Goal: Task Accomplishment & Management: Use online tool/utility

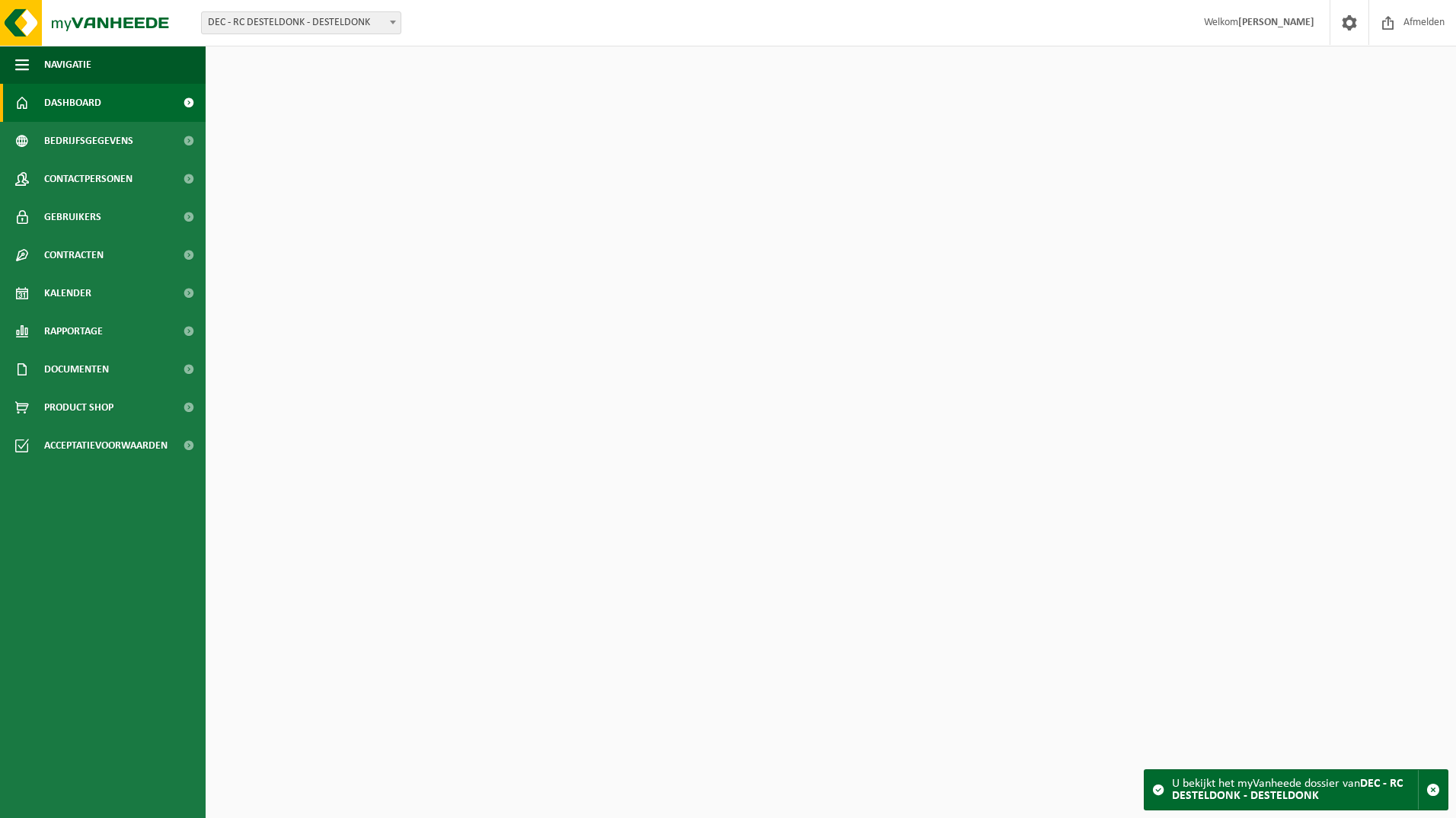
click at [73, 287] on span "Kalender" at bounding box center [68, 294] width 48 height 38
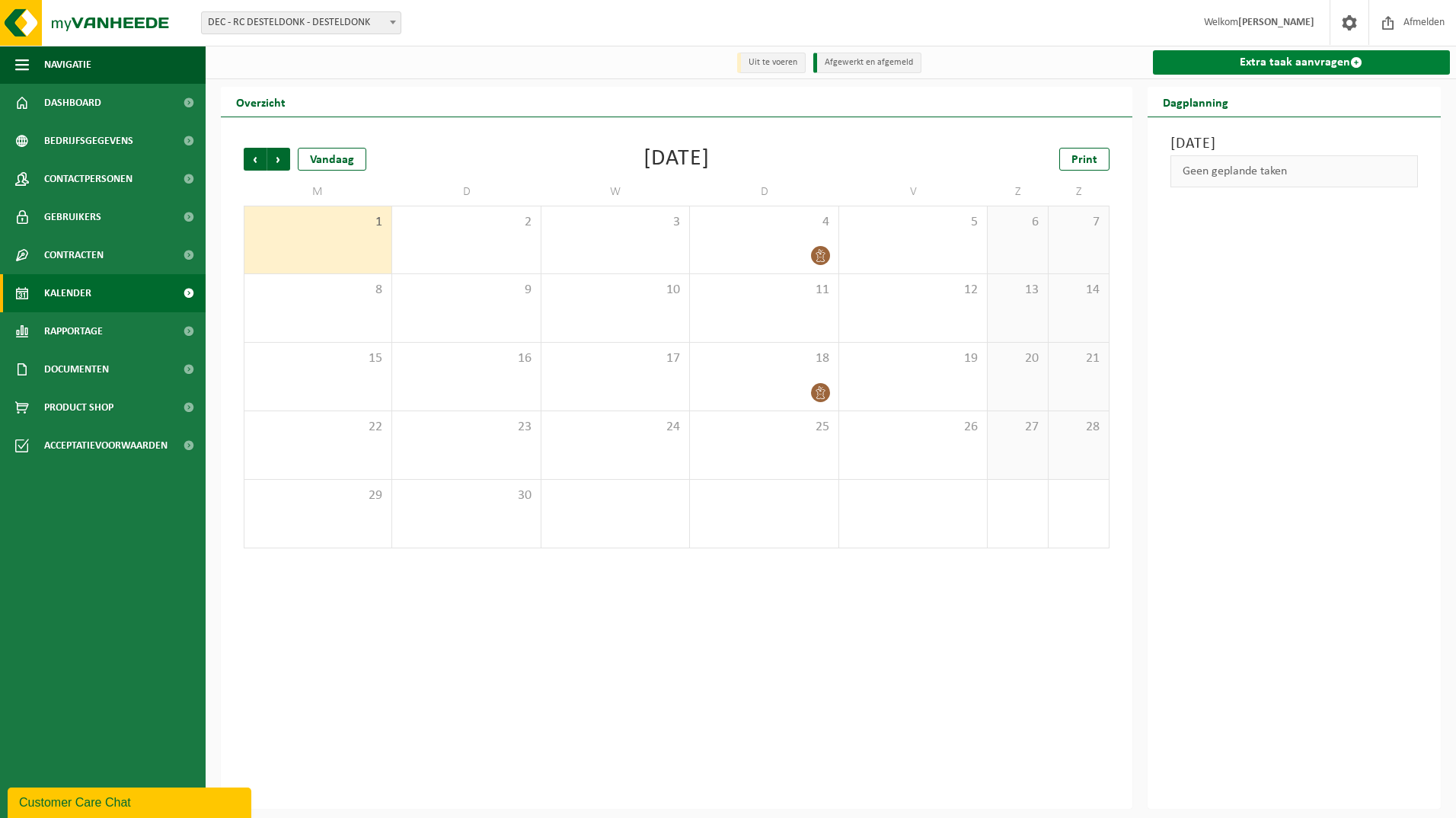
click at [1276, 55] on link "Extra taak aanvragen" at bounding box center [1301, 63] width 298 height 25
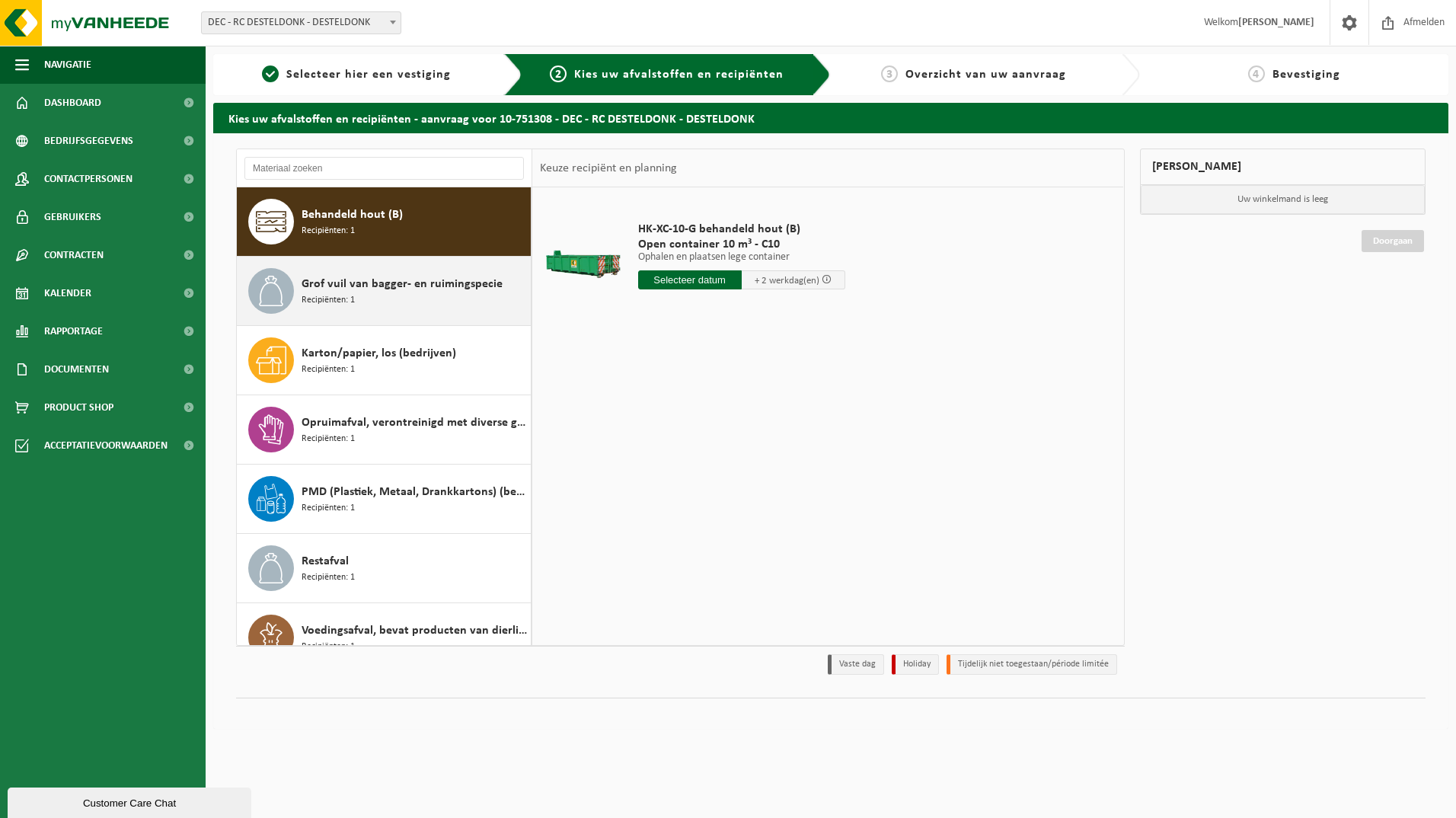
click at [334, 284] on span "Grof vuil van bagger- en ruimingspecie" at bounding box center [402, 284] width 201 height 18
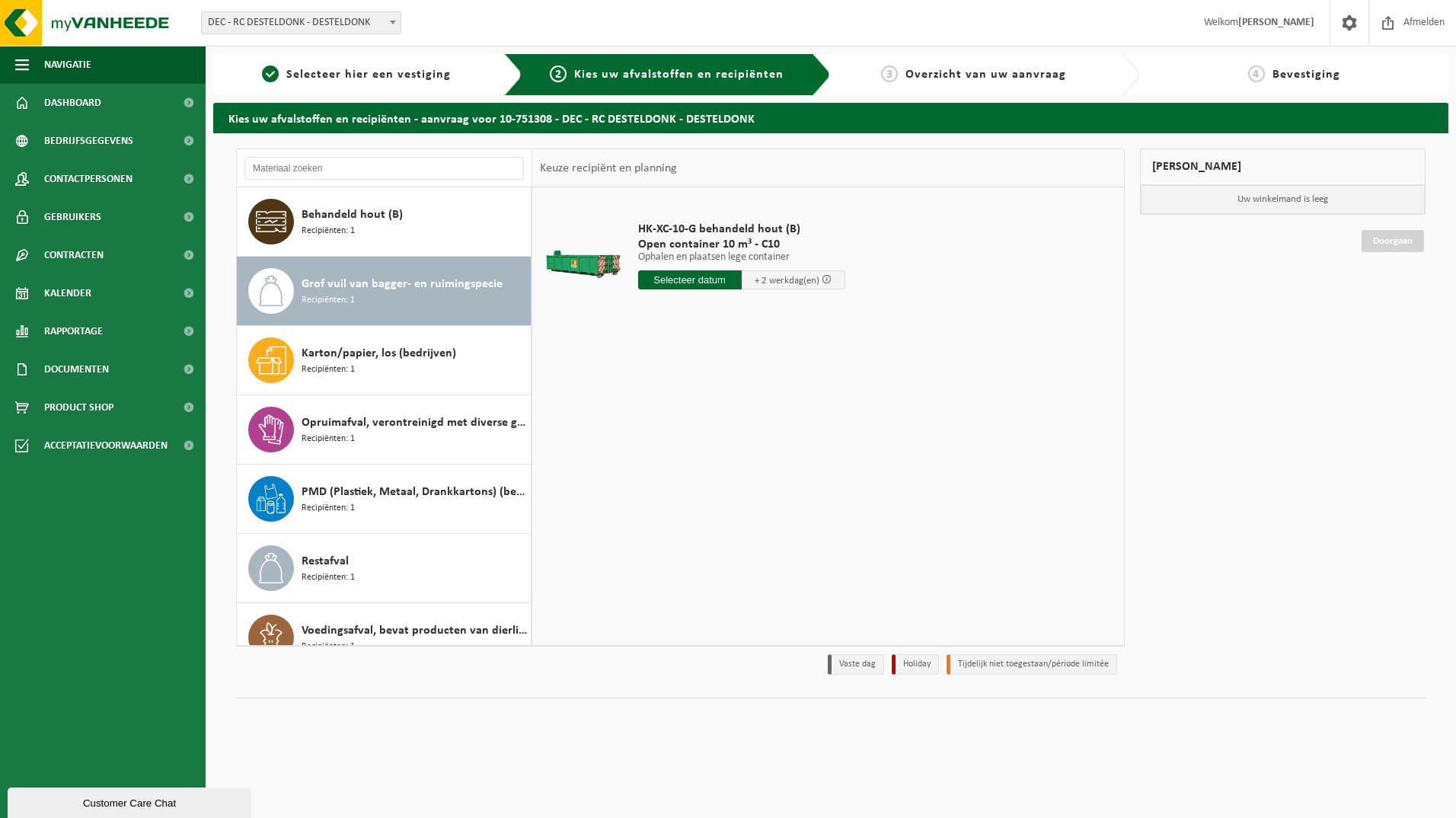
scroll to position [27, 0]
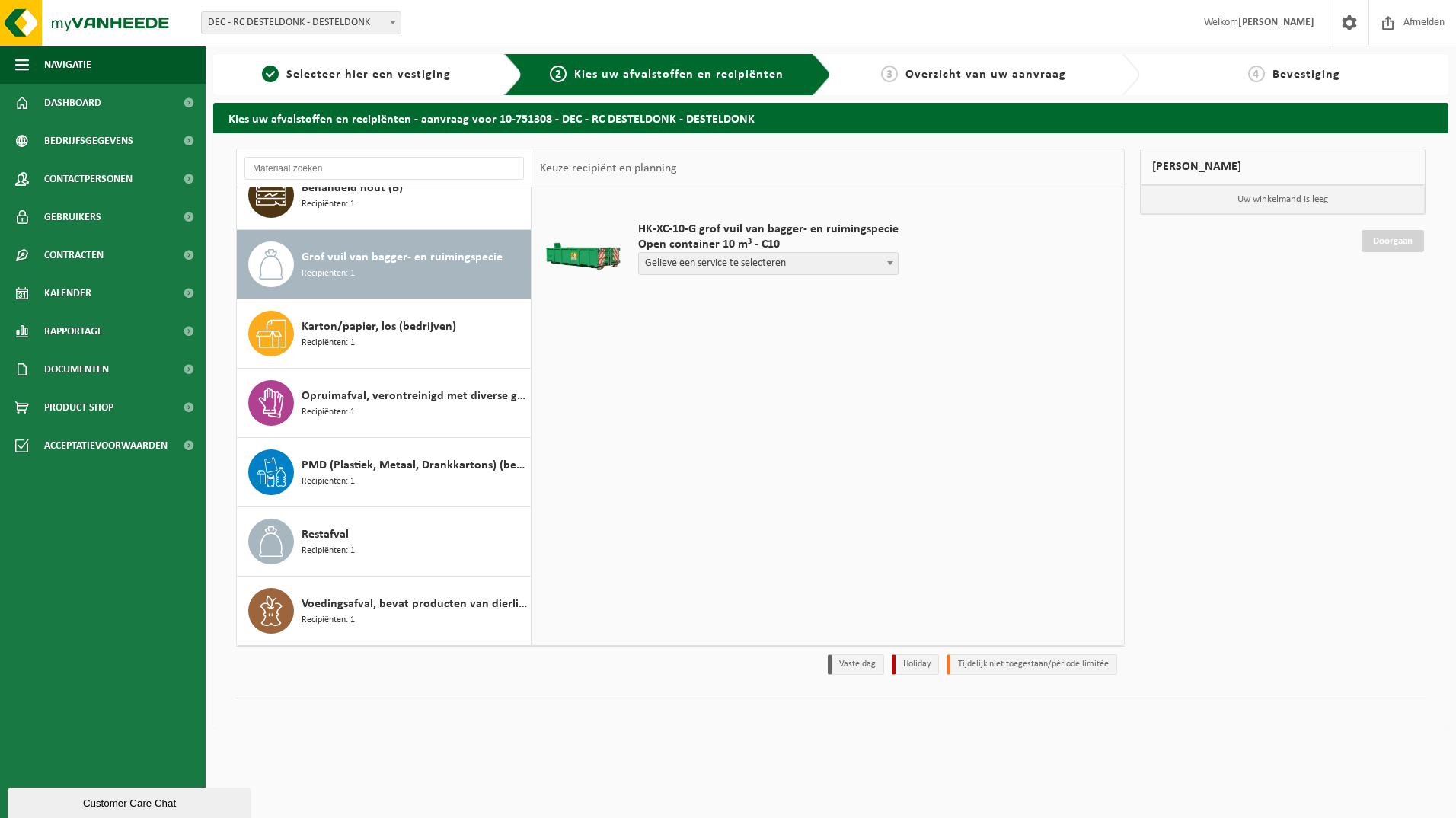
click at [887, 261] on b at bounding box center [890, 263] width 6 height 4
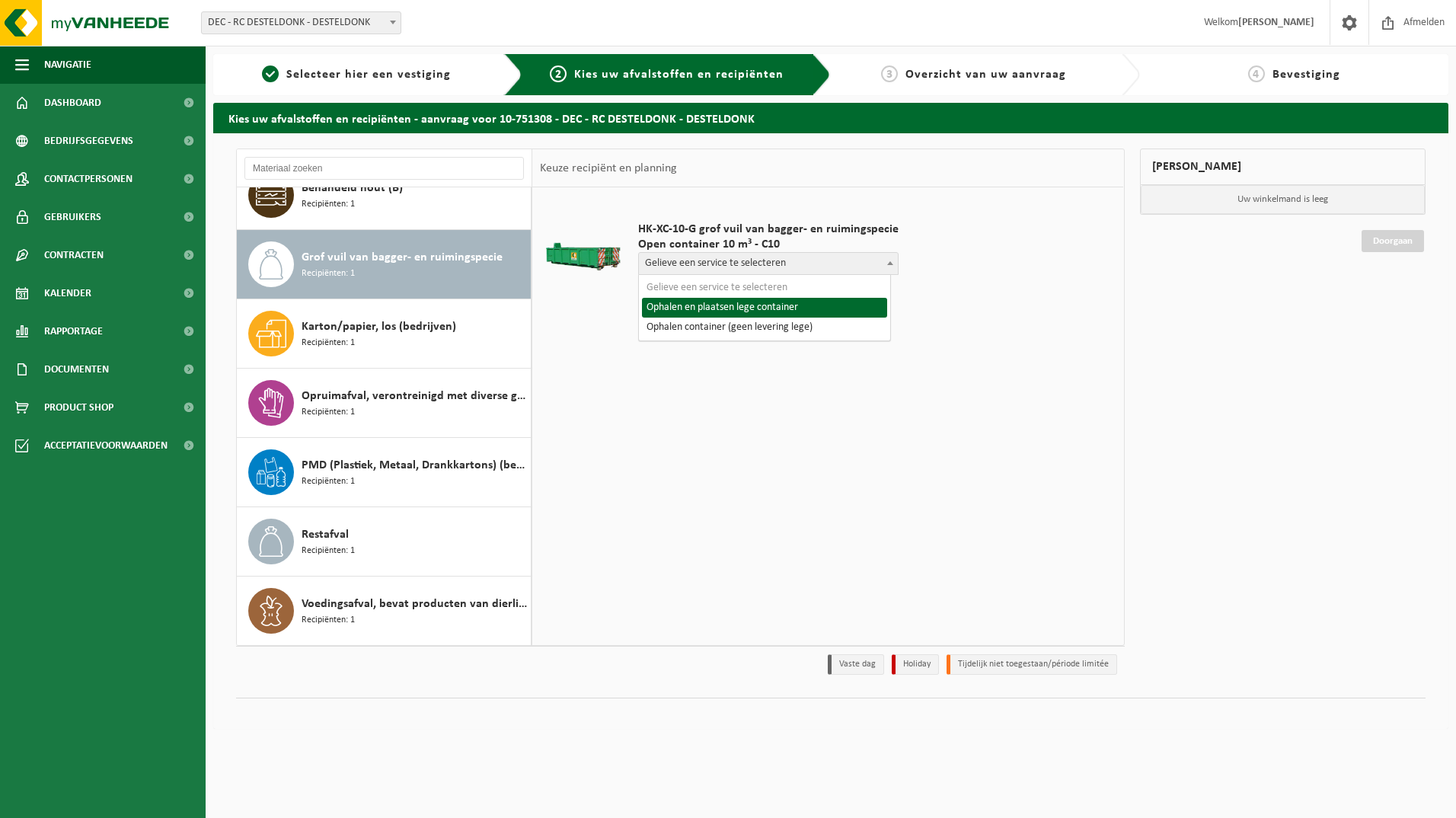
select select "P2PL-VEL-077443_HK-XC-10-GN-00_04-002091_46"
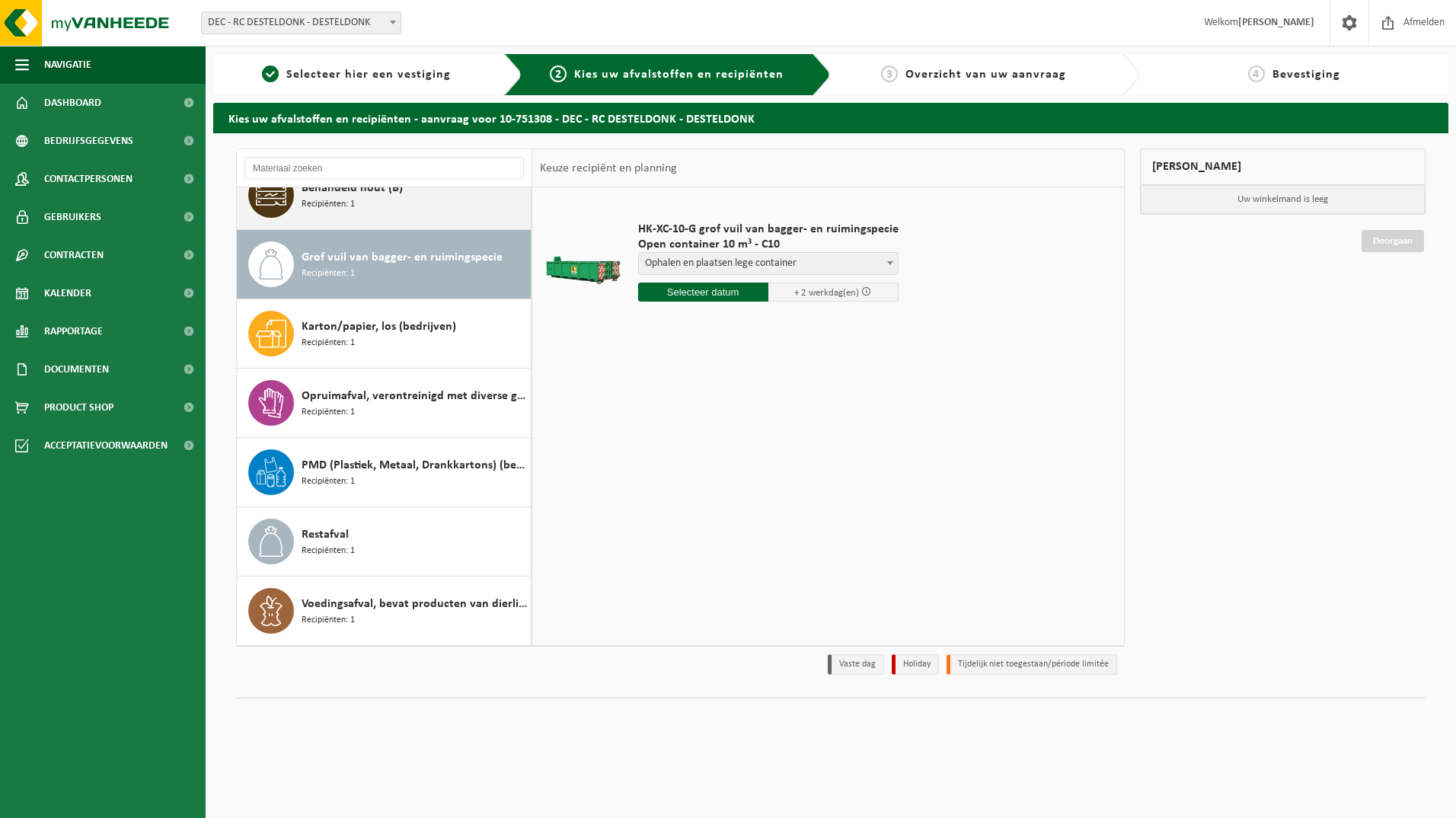
click at [333, 195] on span "Behandeld hout (B)" at bounding box center [352, 188] width 101 height 18
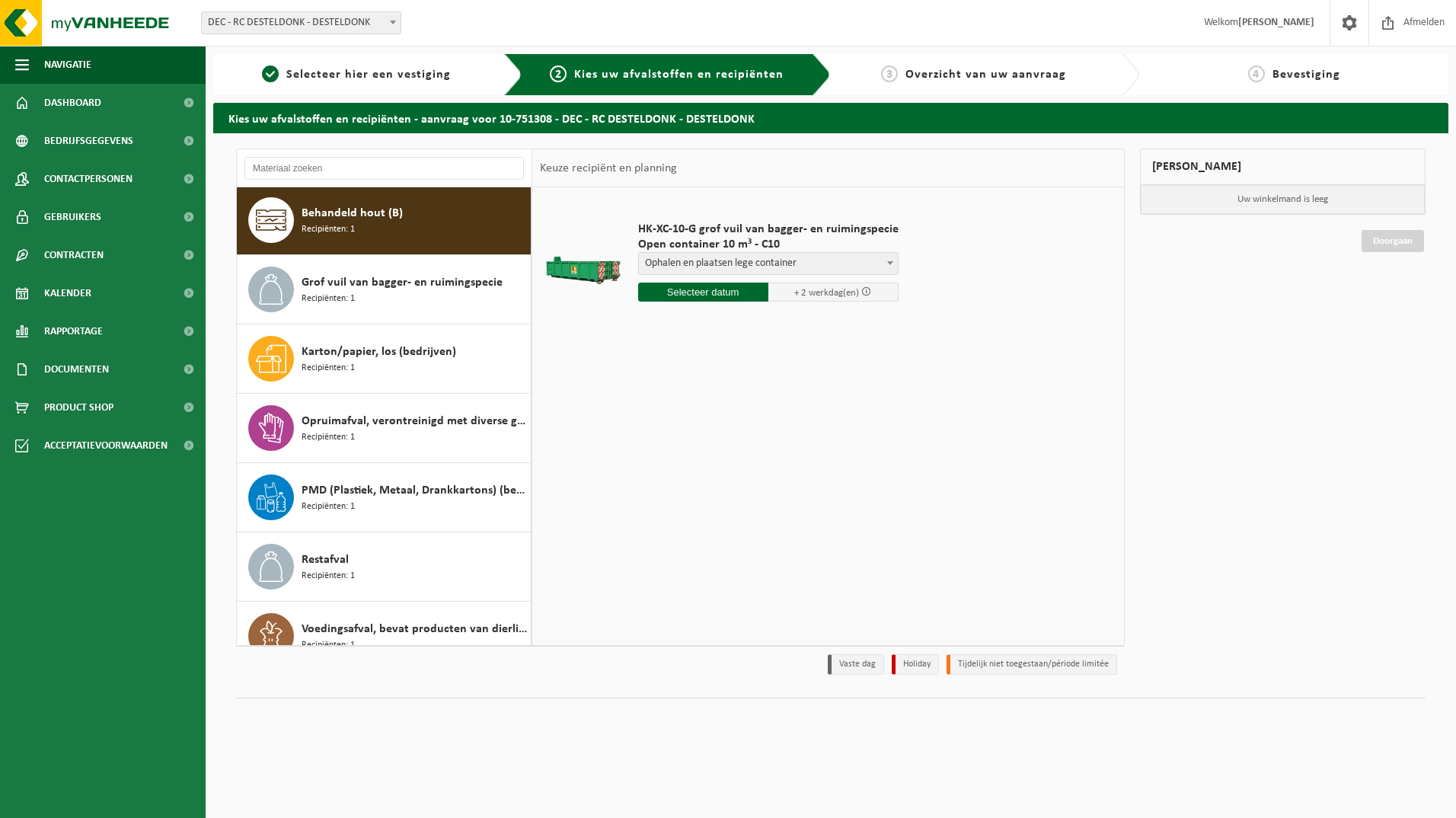
scroll to position [0, 0]
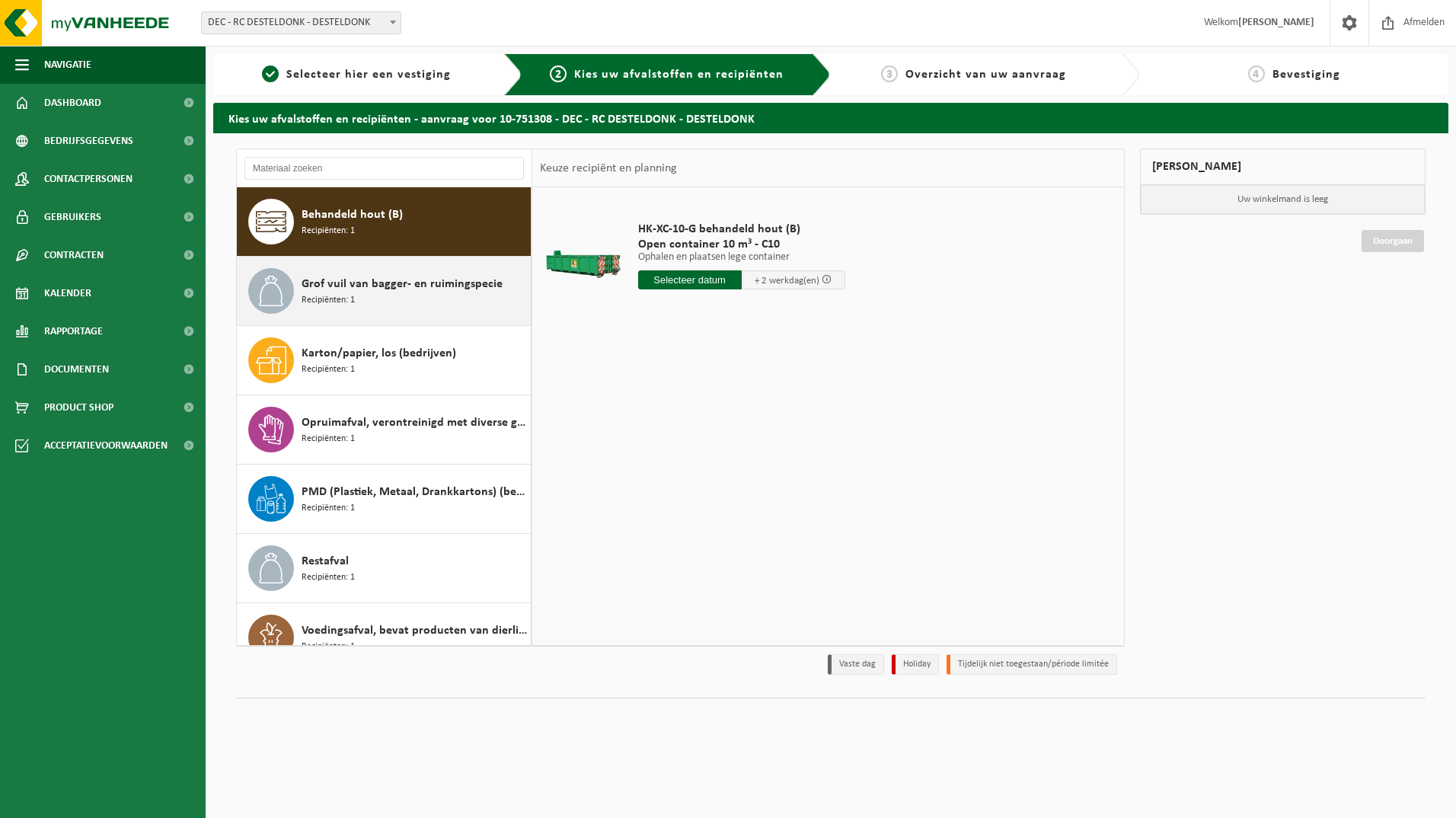
click at [336, 291] on span "Grof vuil van bagger- en ruimingspecie" at bounding box center [402, 284] width 201 height 18
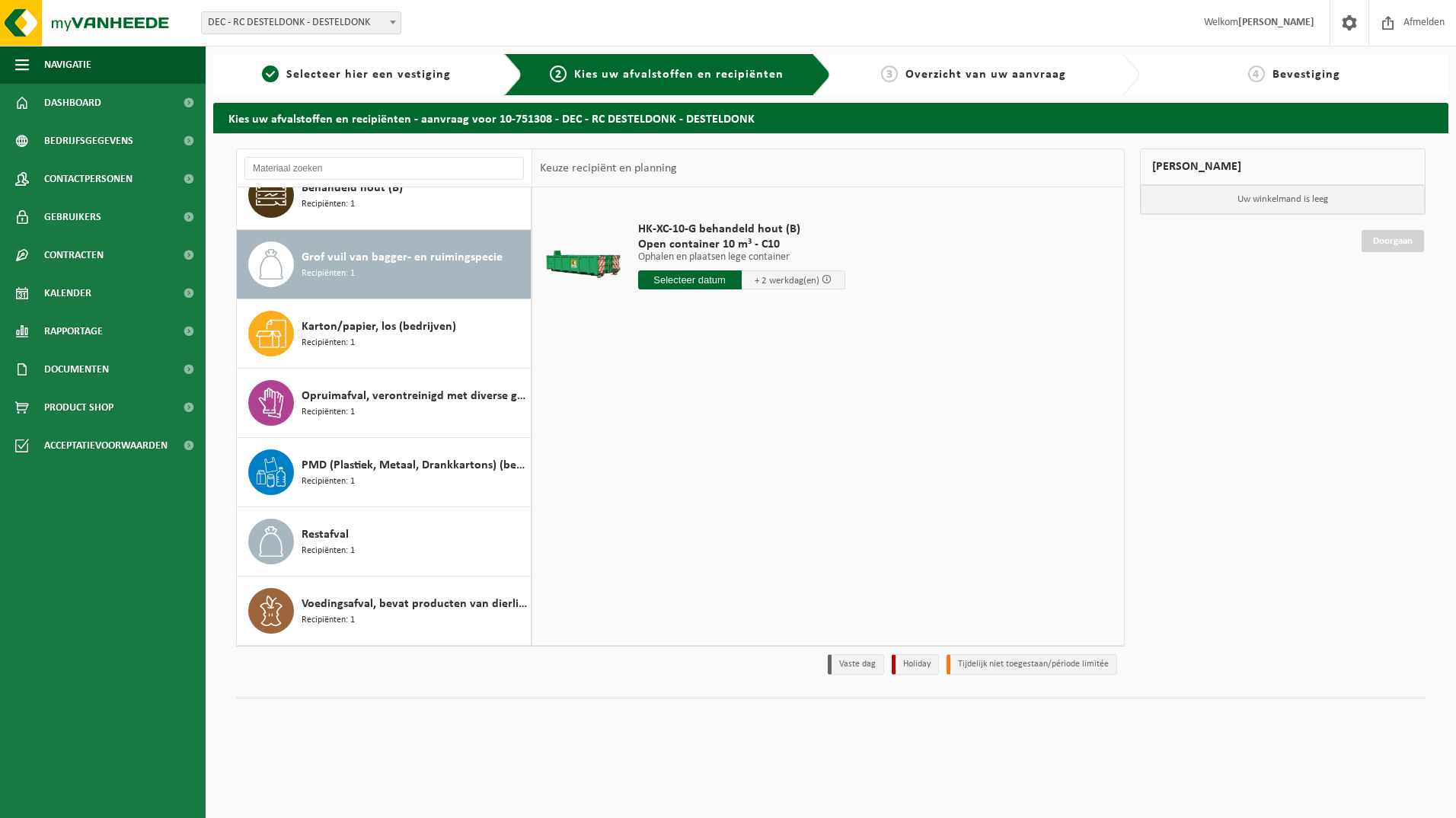
scroll to position [27, 0]
click at [714, 259] on span "Gelieve een service te selecteren" at bounding box center [769, 264] width 259 height 21
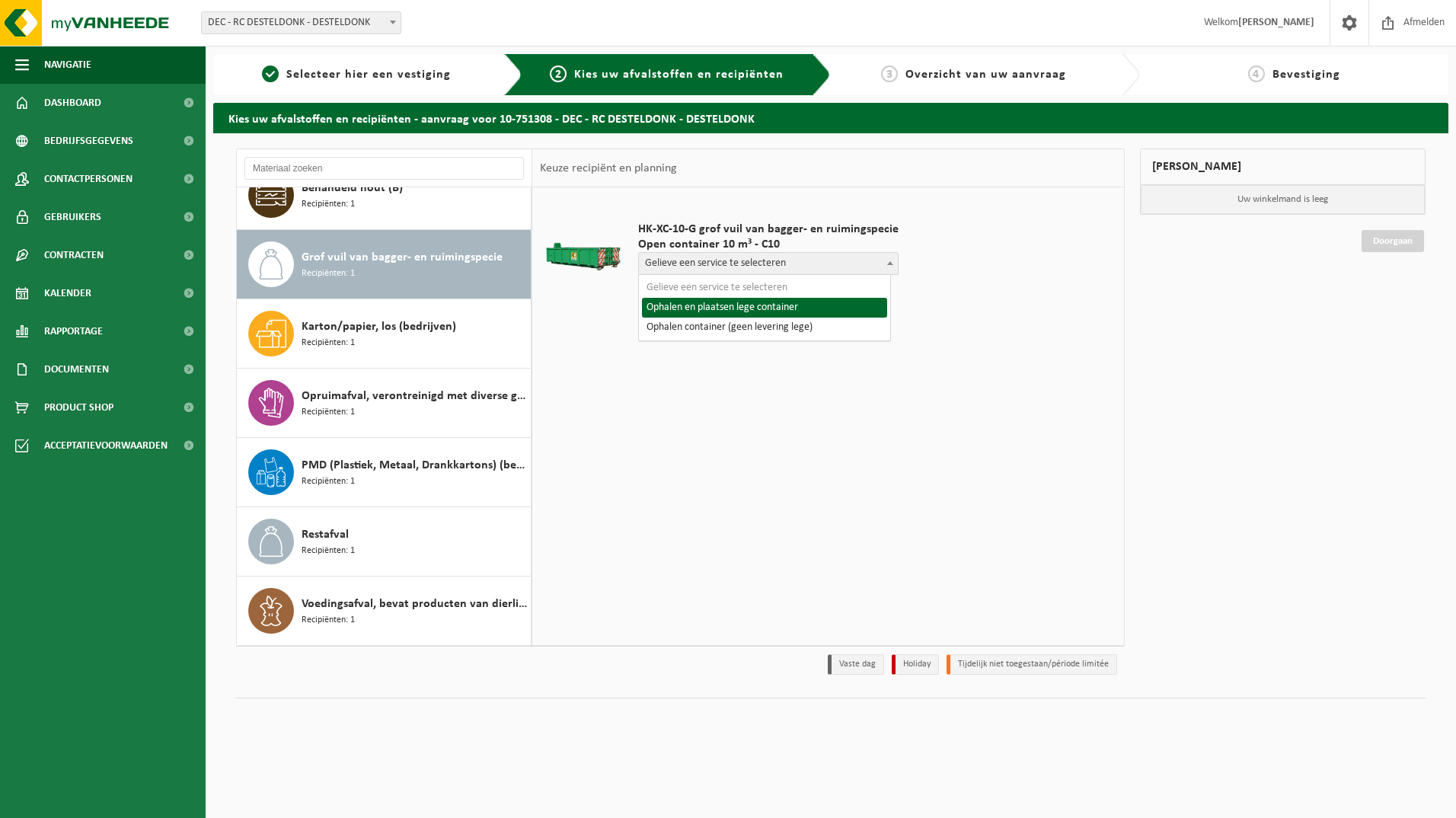
select select "P2PL-VEL-077443_HK-XC-10-GN-00_04-002091_46"
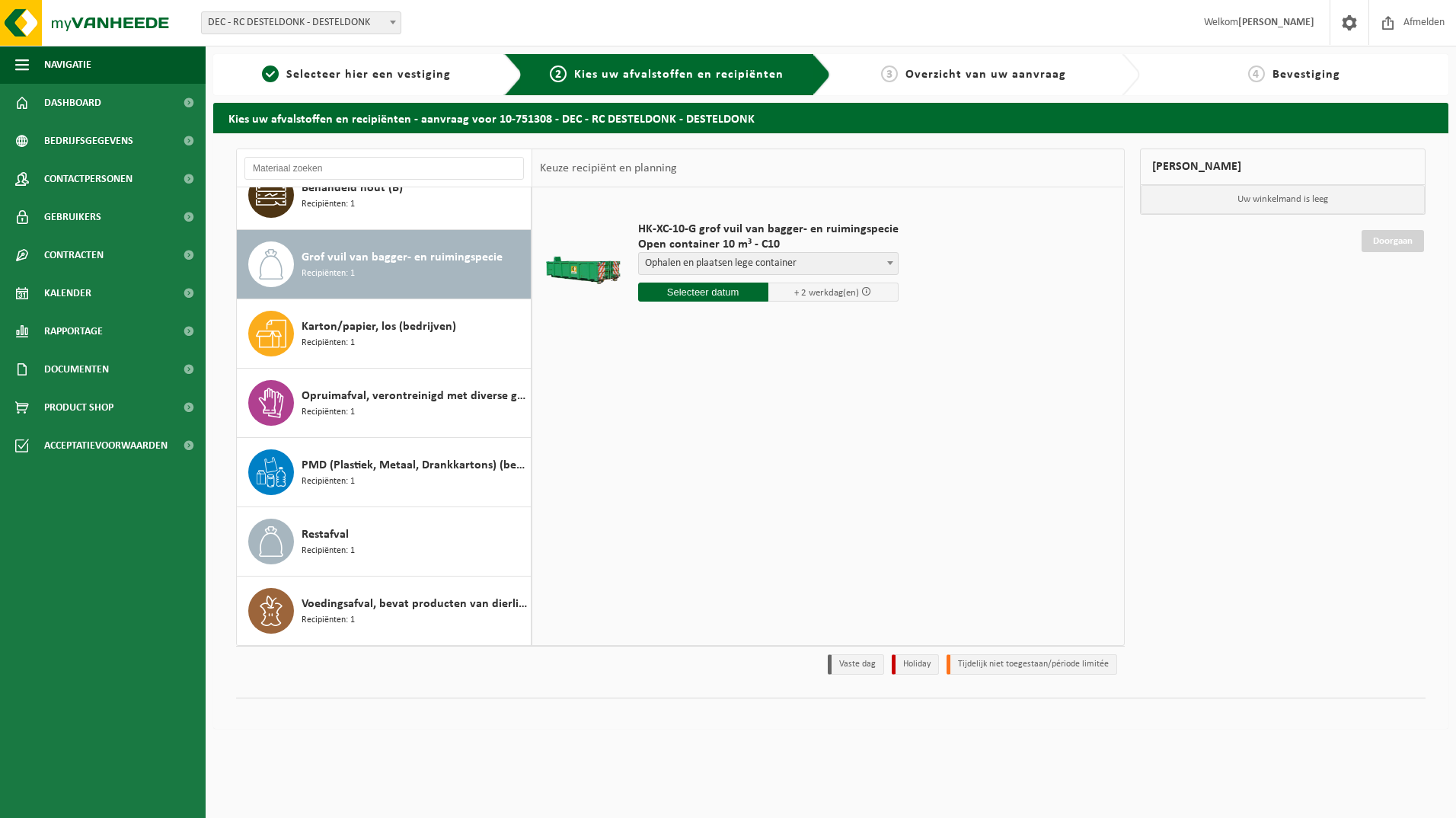
click at [685, 294] on input "text" at bounding box center [703, 292] width 130 height 19
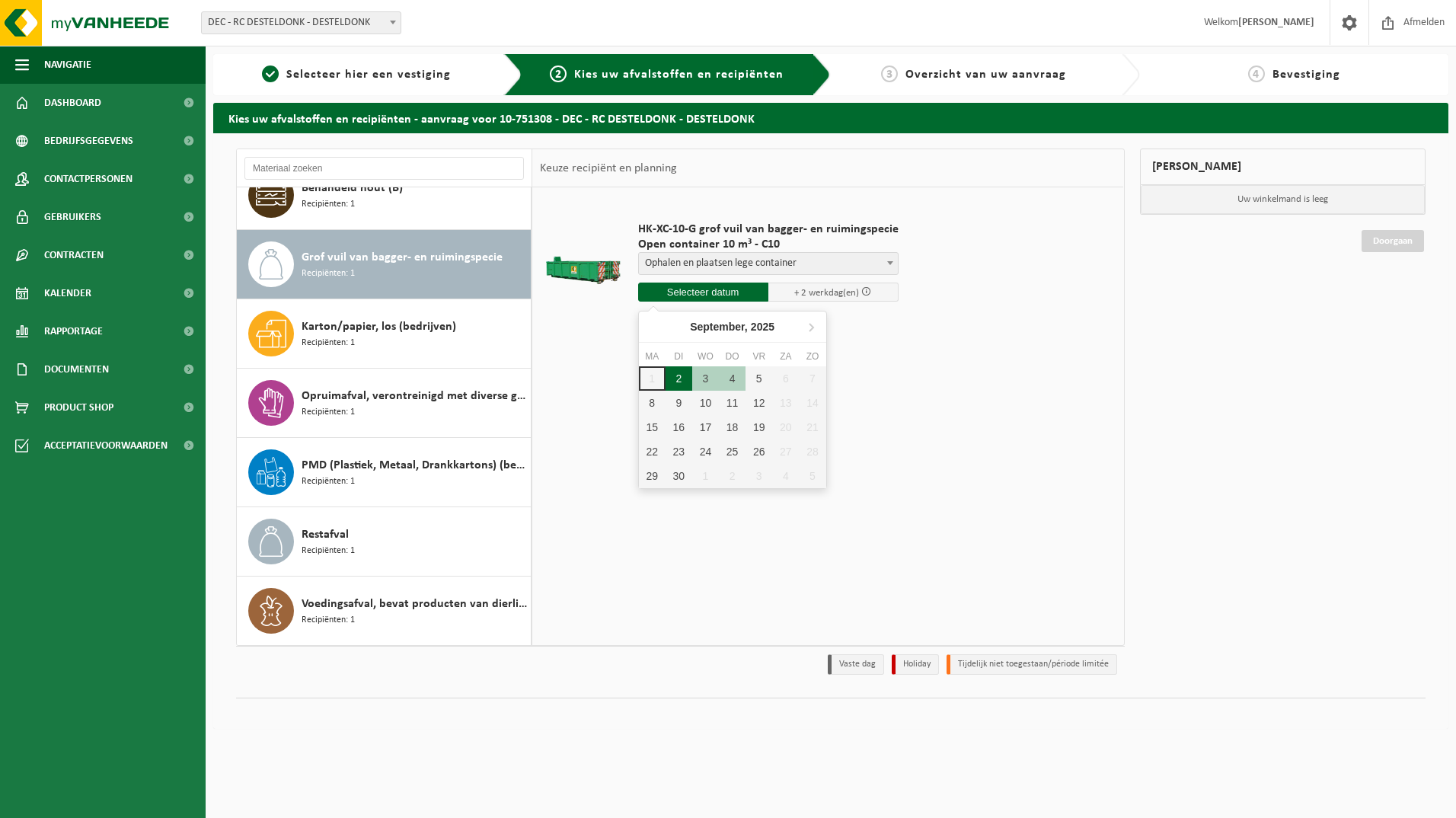
click at [683, 380] on div "2" at bounding box center [678, 379] width 27 height 25
type input "Van 2025-09-02"
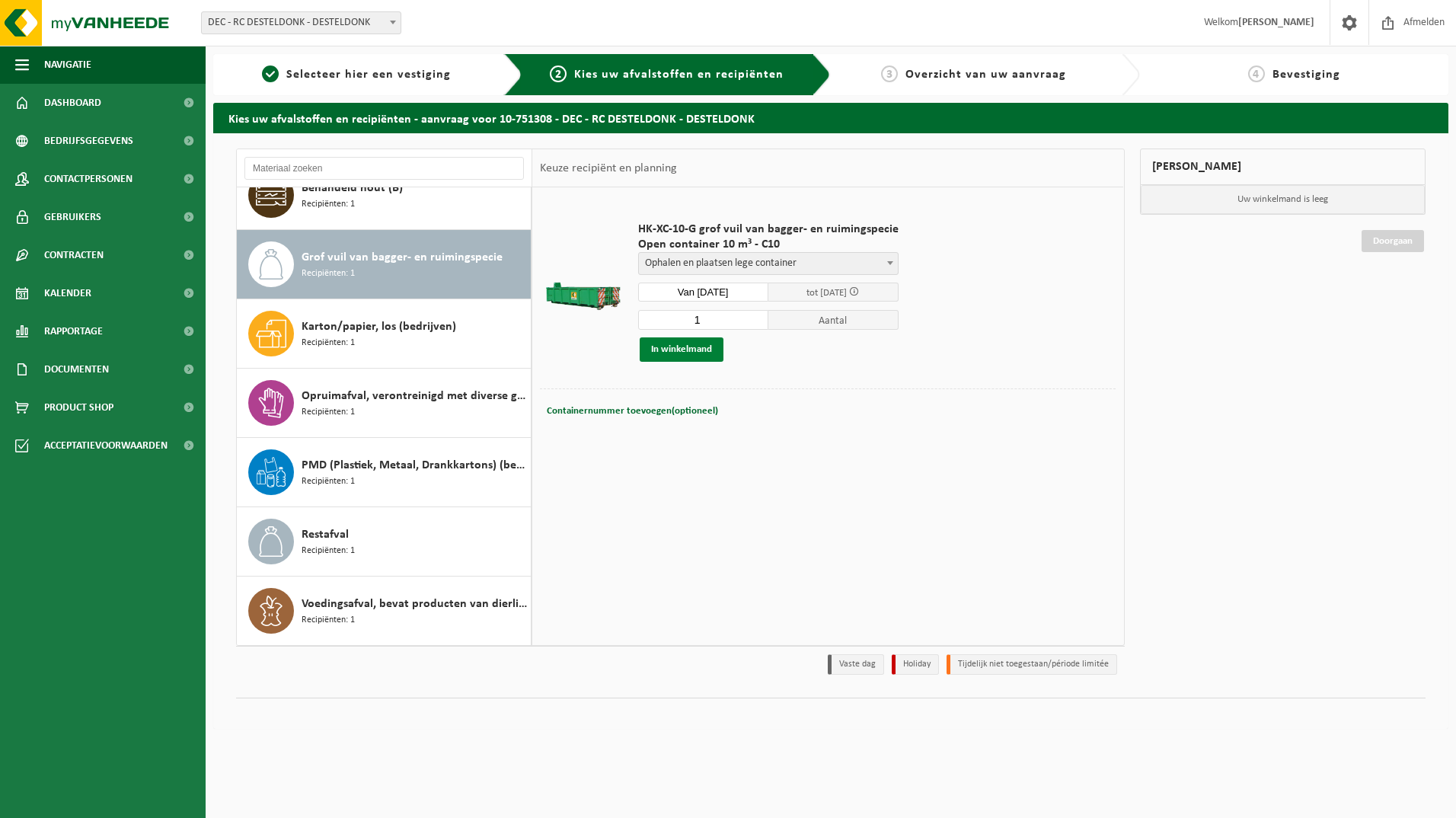
click at [677, 350] on button "In winkelmand" at bounding box center [681, 350] width 84 height 25
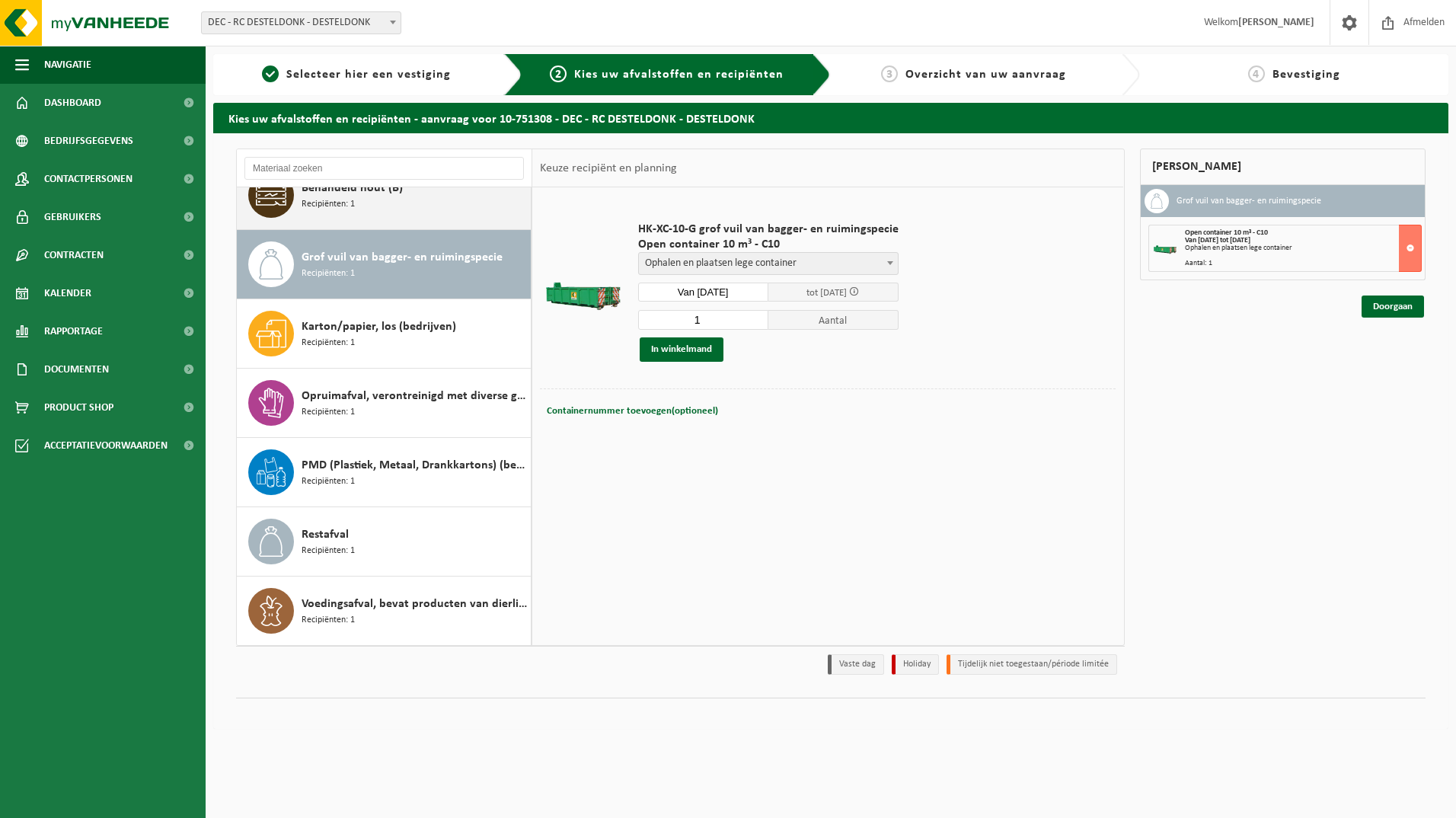
click at [342, 212] on div "Behandeld hout (B) Recipiënten: 1" at bounding box center [414, 195] width 225 height 46
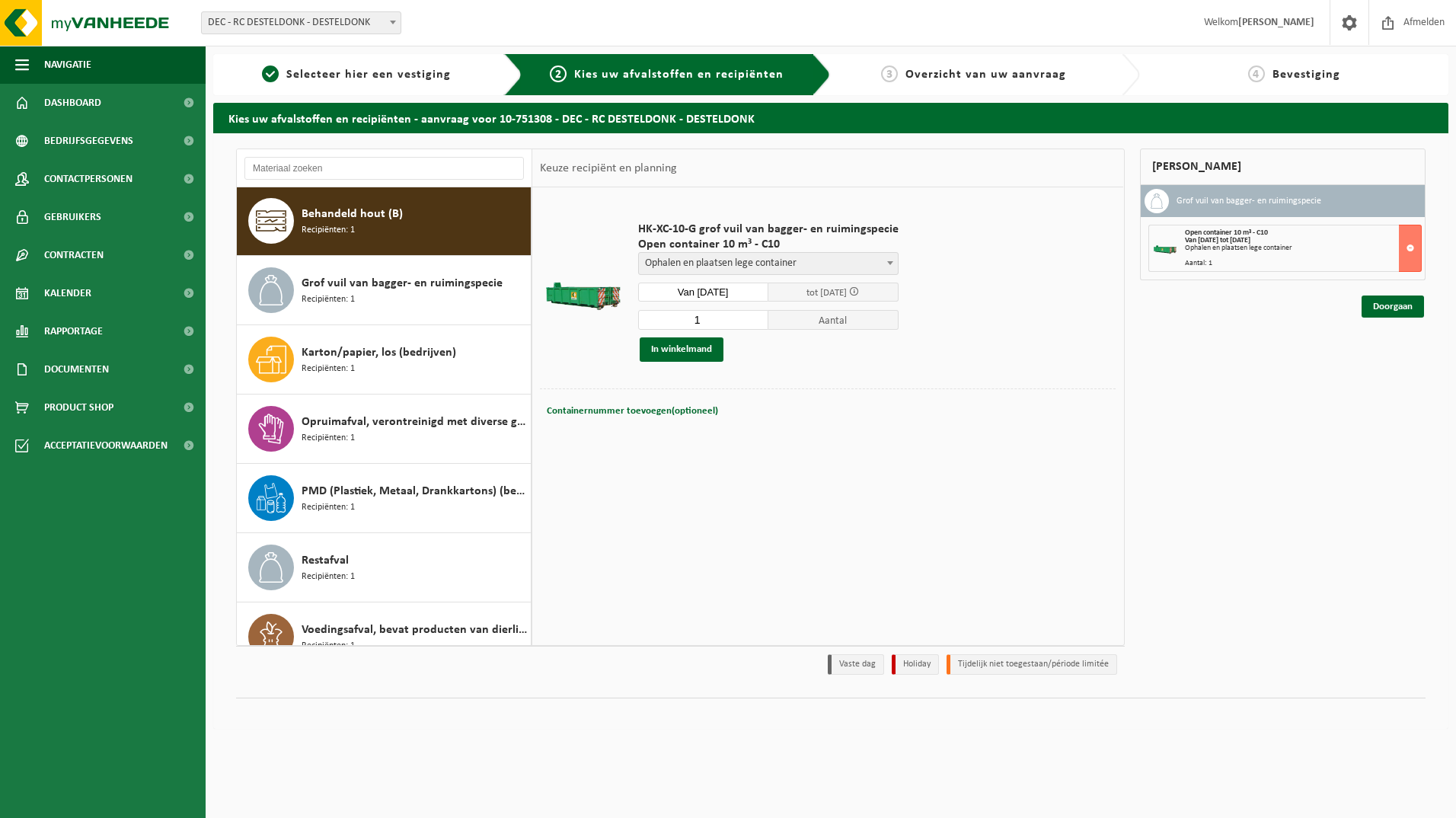
scroll to position [0, 0]
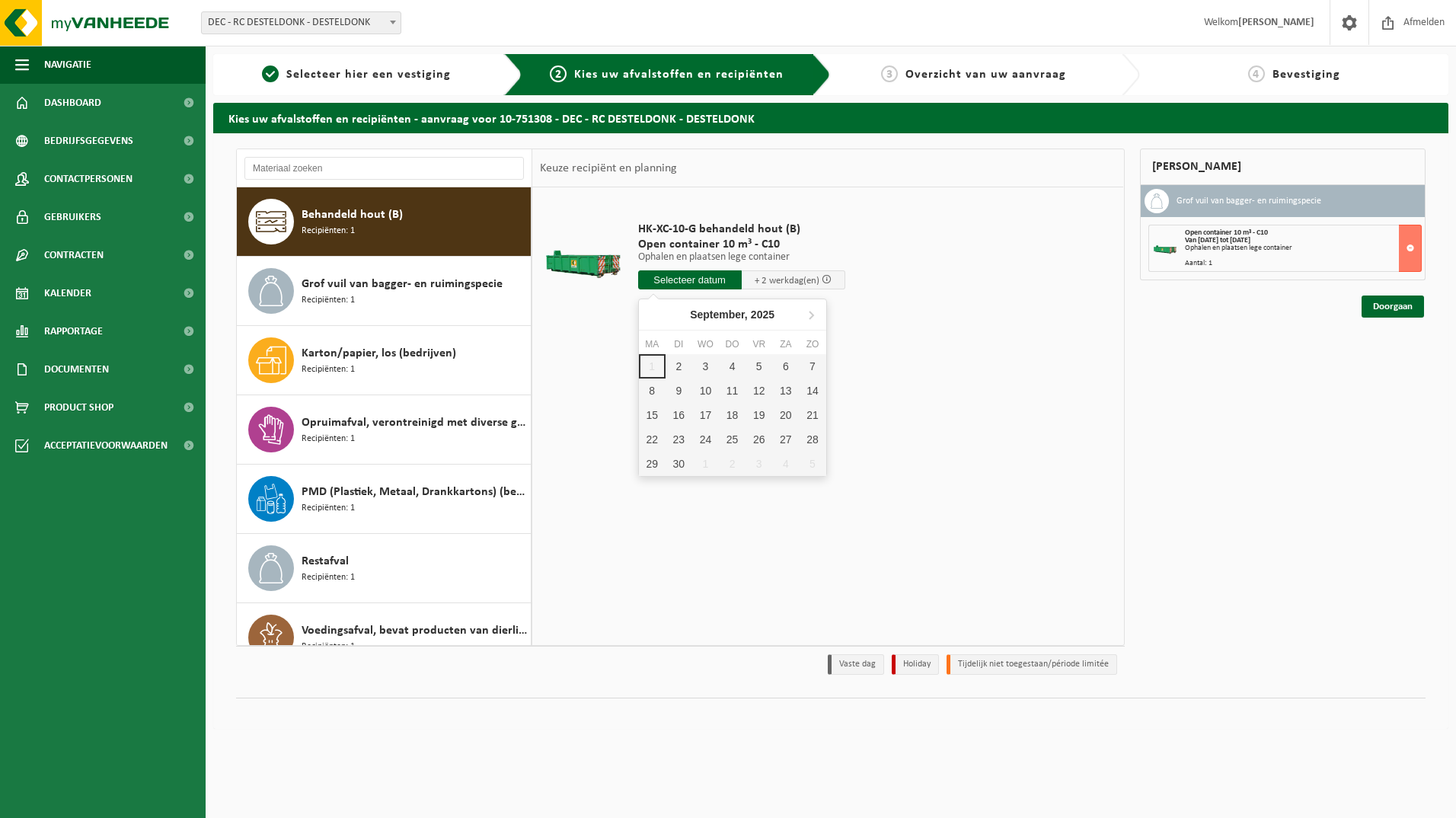
click at [694, 282] on input "text" at bounding box center [690, 280] width 103 height 19
click at [677, 368] on div "2" at bounding box center [678, 366] width 27 height 25
type input "Van 2025-09-02"
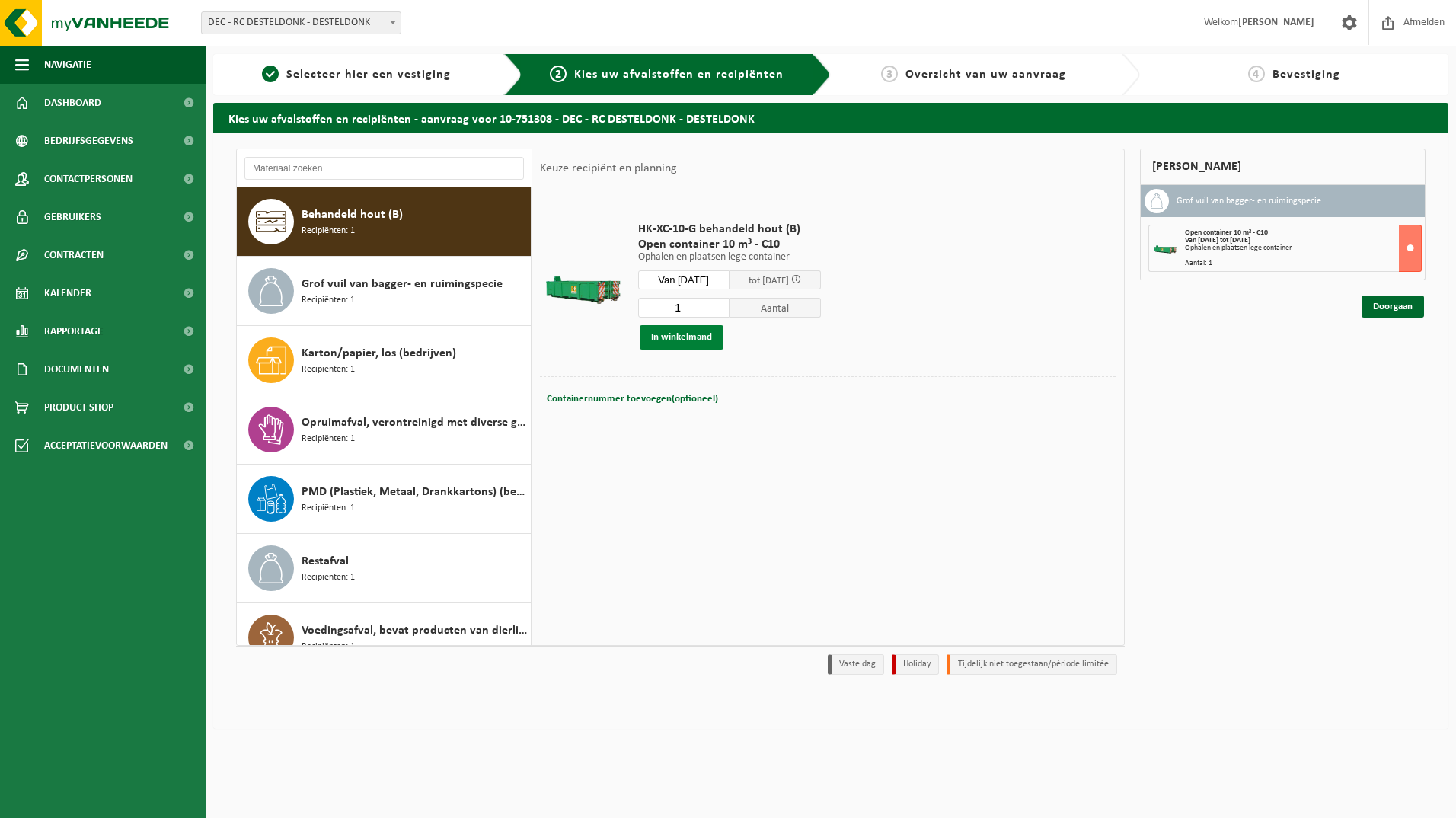
click at [677, 337] on button "In winkelmand" at bounding box center [681, 337] width 84 height 25
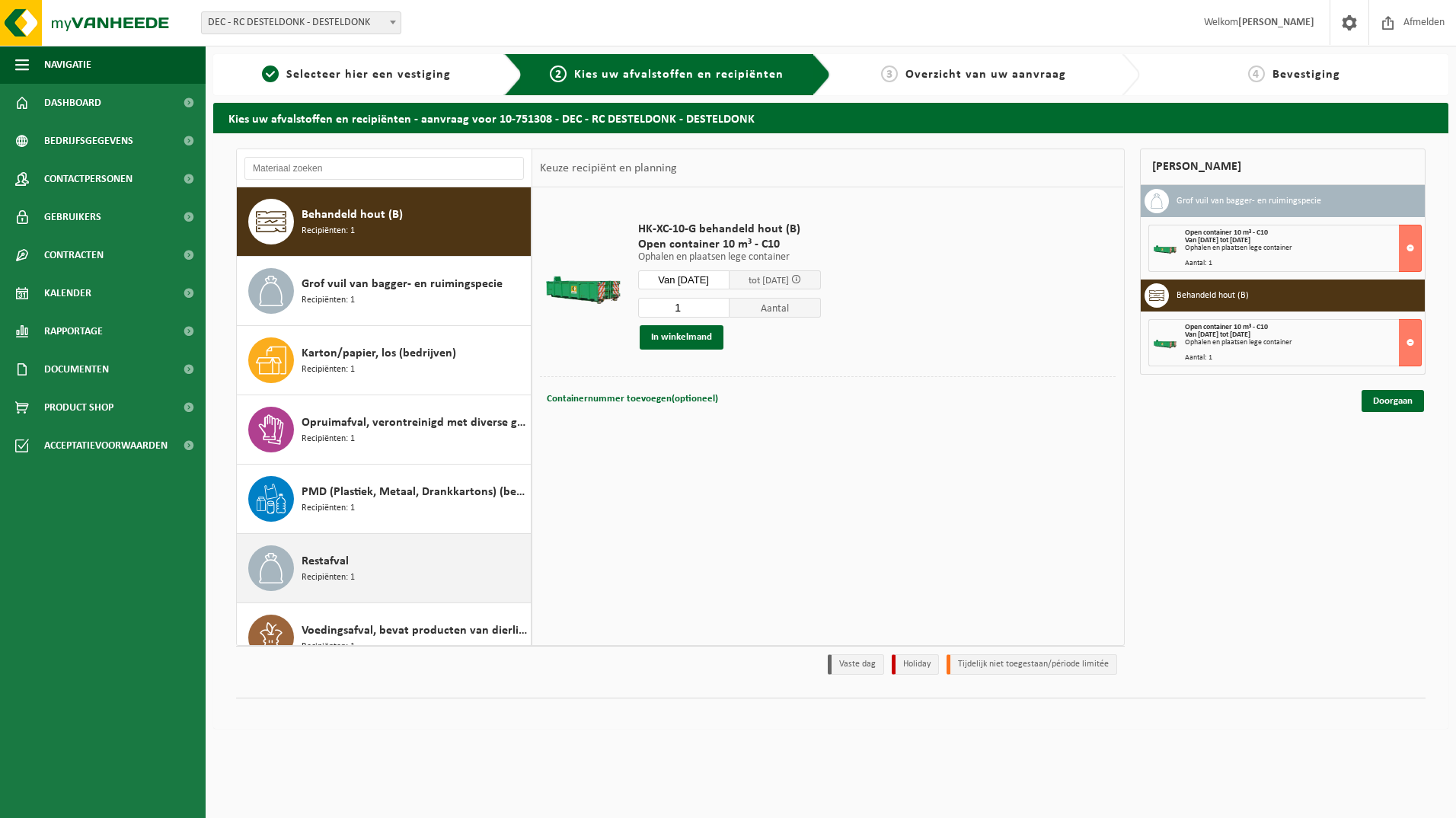
click at [339, 565] on span "Restafval" at bounding box center [325, 561] width 48 height 18
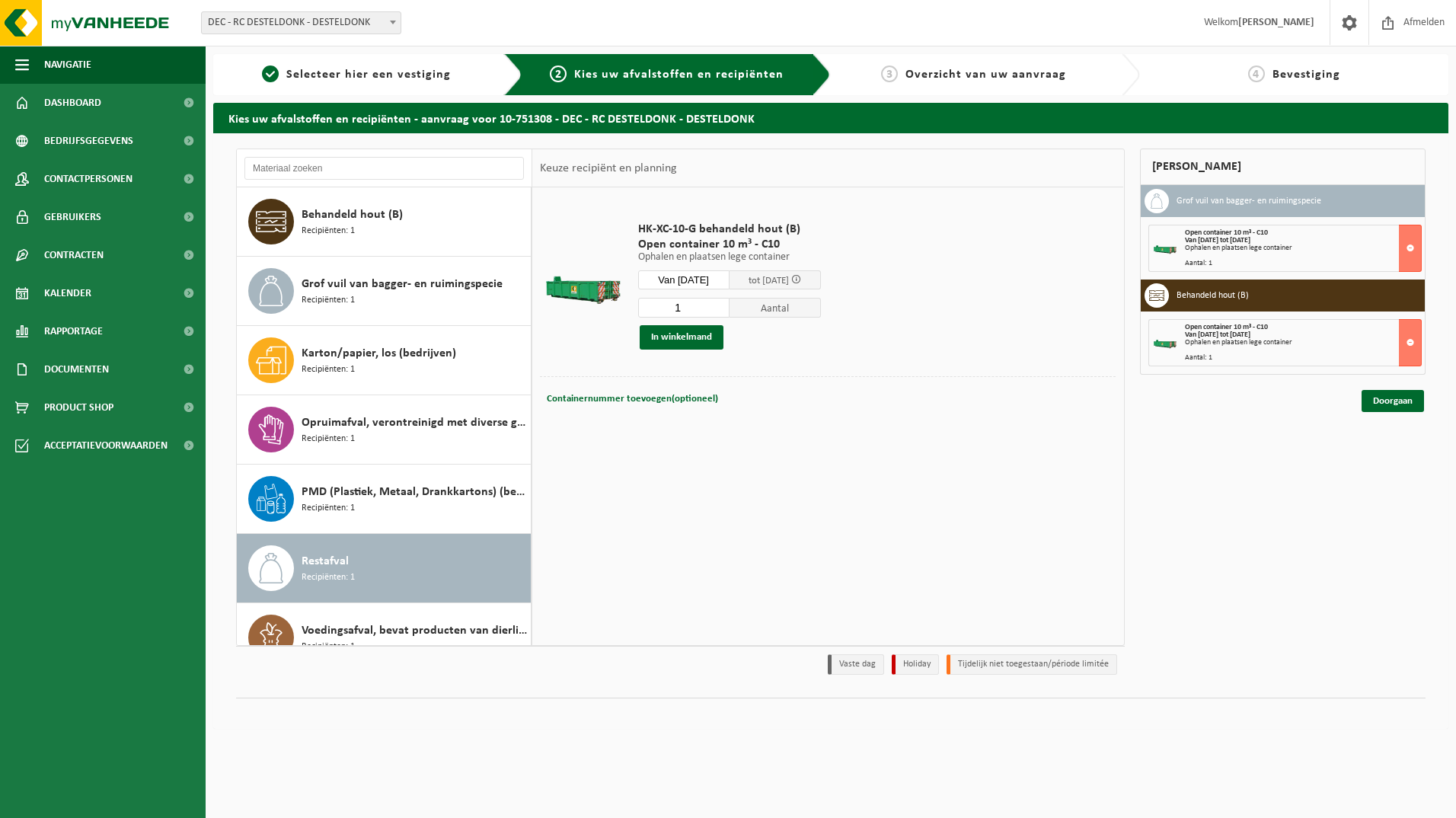
scroll to position [27, 0]
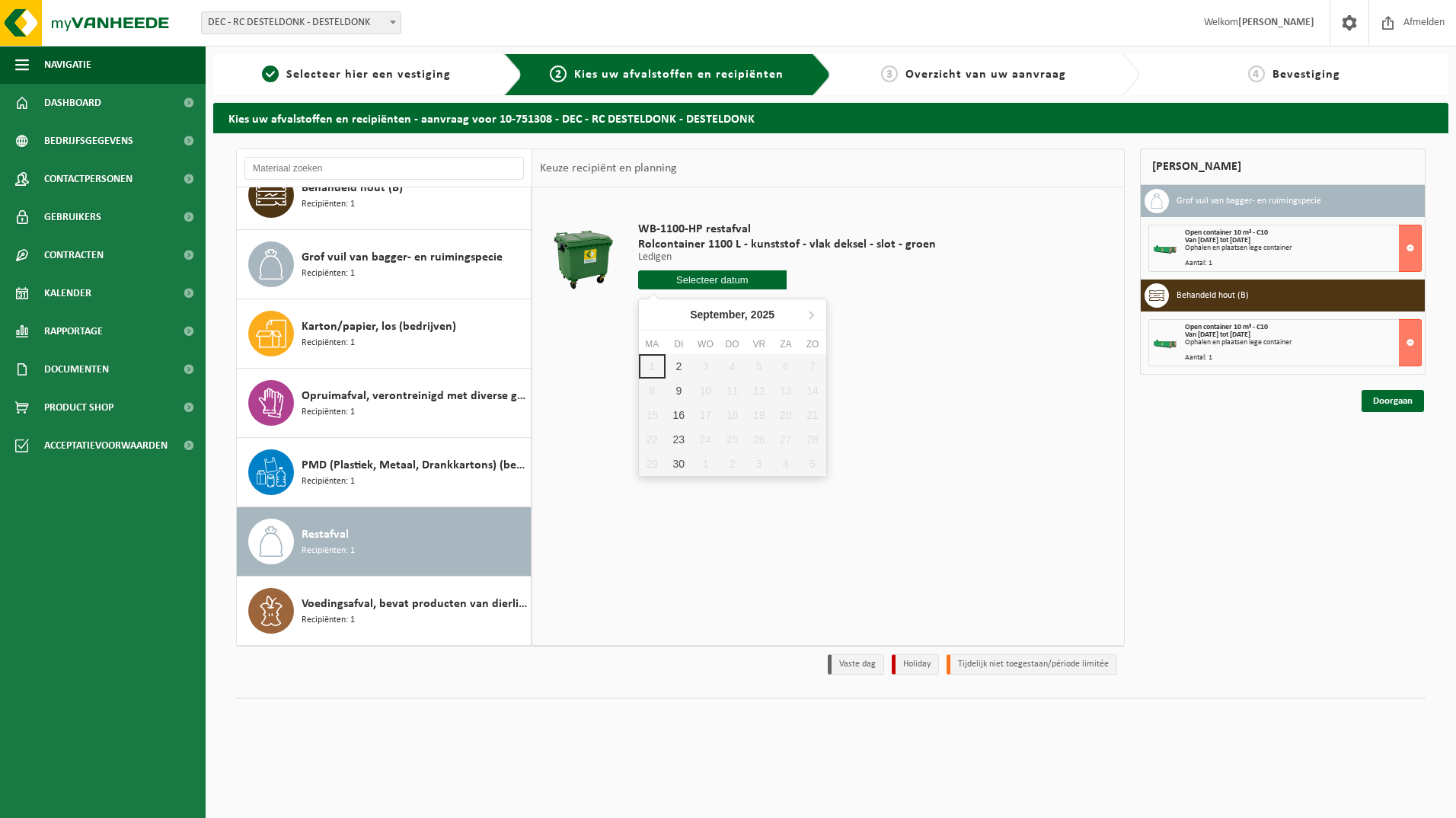
click at [690, 283] on input "text" at bounding box center [713, 280] width 149 height 19
click at [680, 370] on div "2" at bounding box center [678, 366] width 27 height 25
type input "Van 2025-09-02"
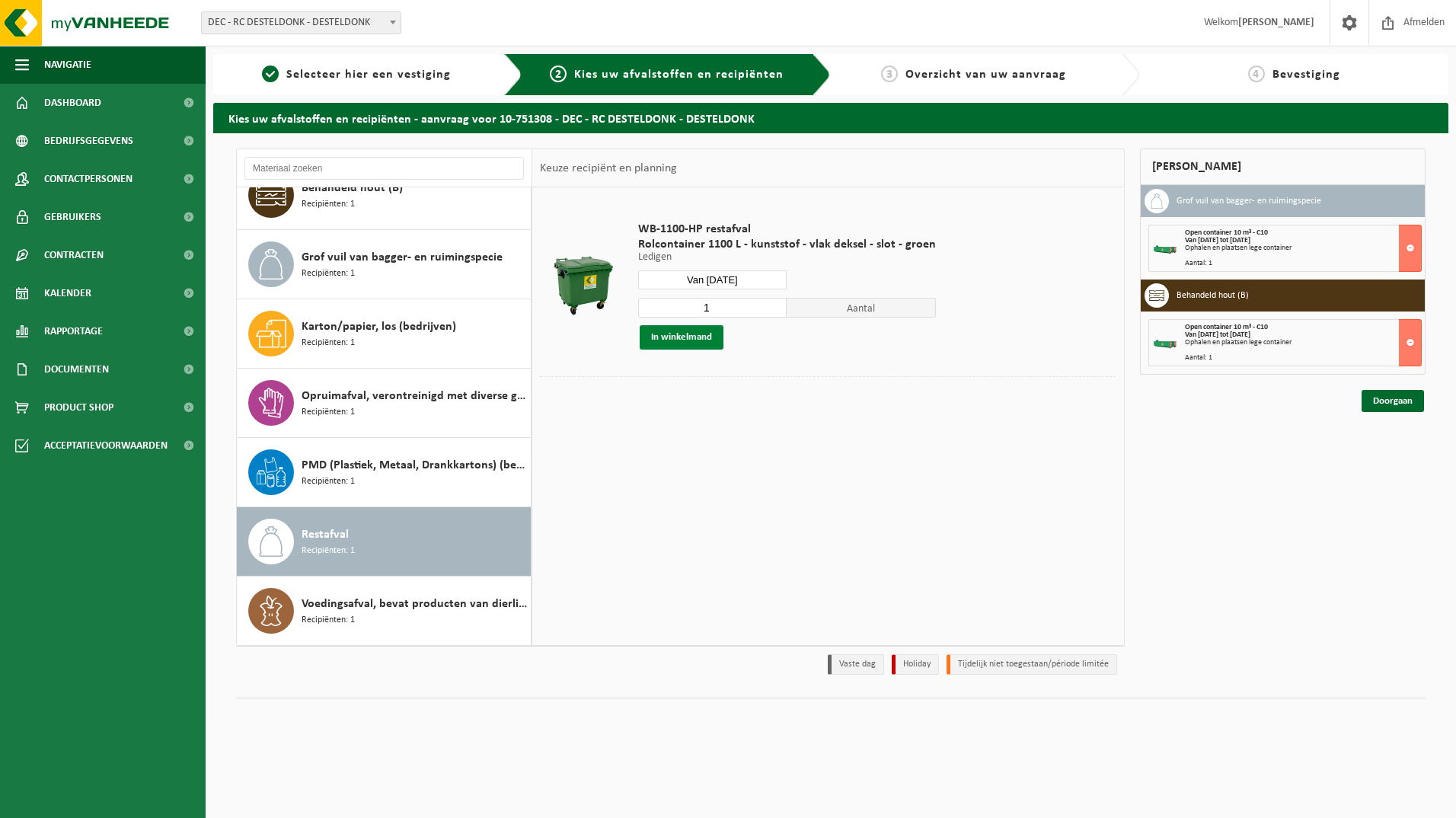
click at [687, 337] on button "In winkelmand" at bounding box center [681, 337] width 84 height 25
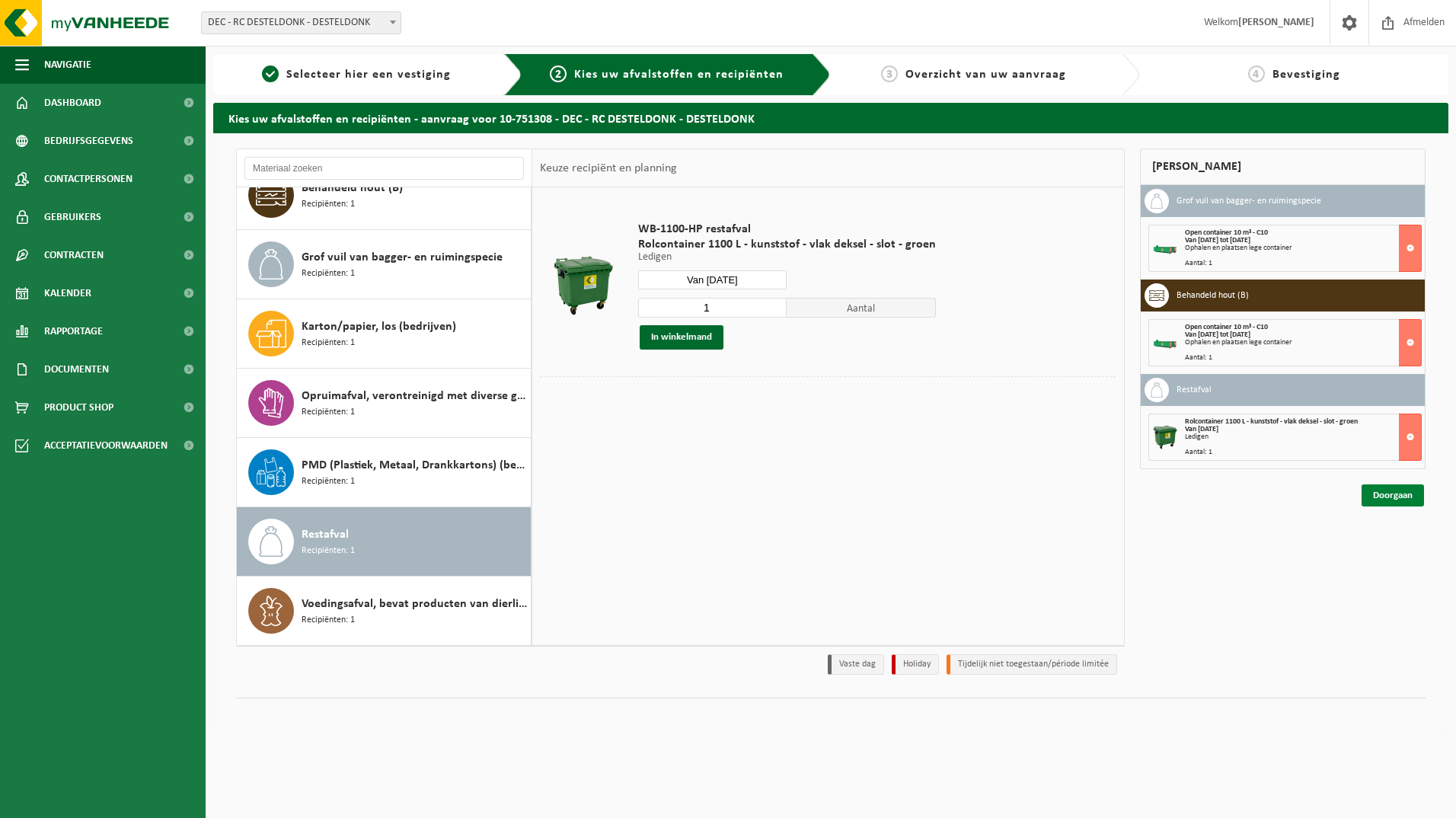
click at [1382, 494] on link "Doorgaan" at bounding box center [1392, 495] width 62 height 22
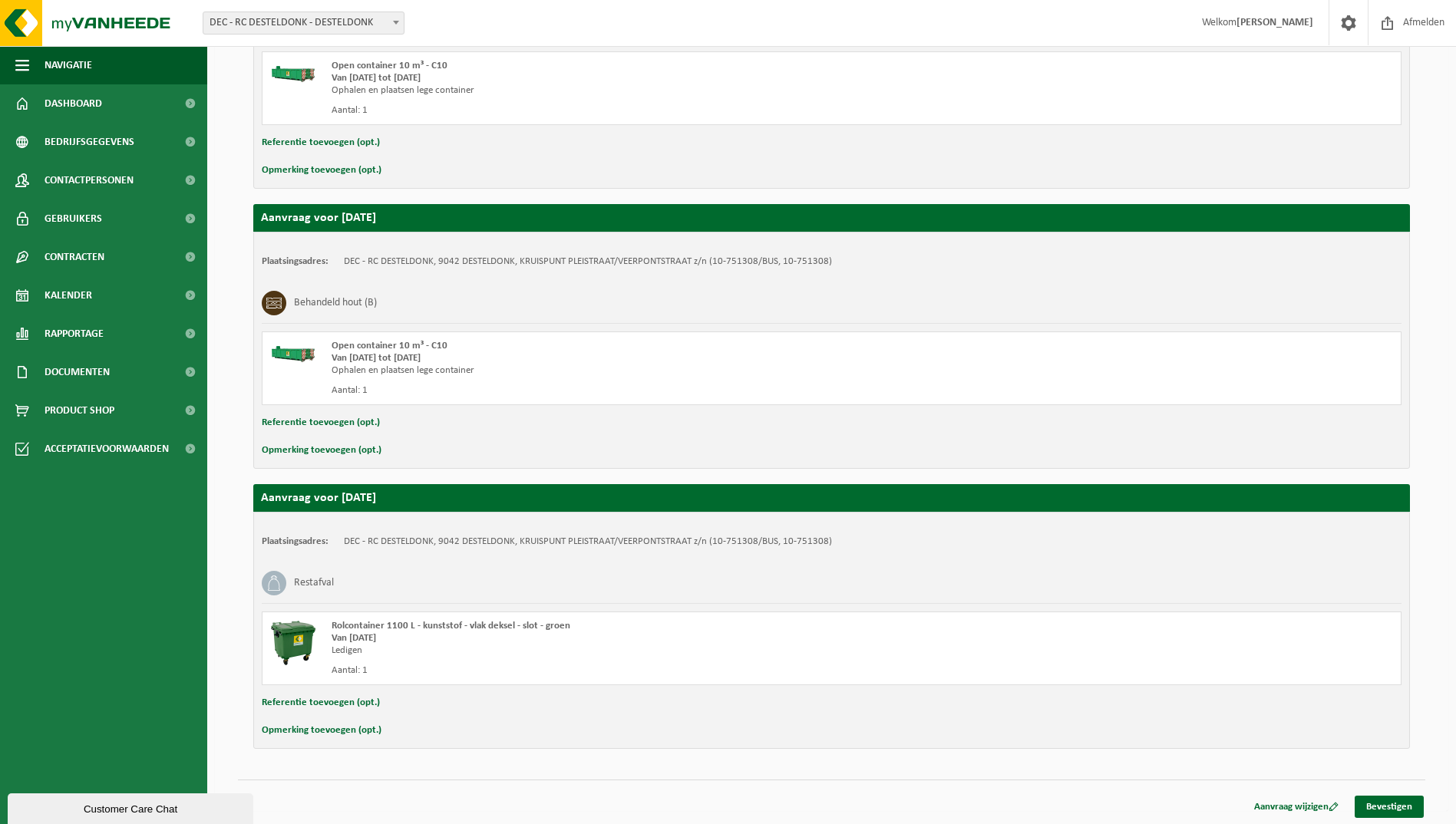
scroll to position [395, 0]
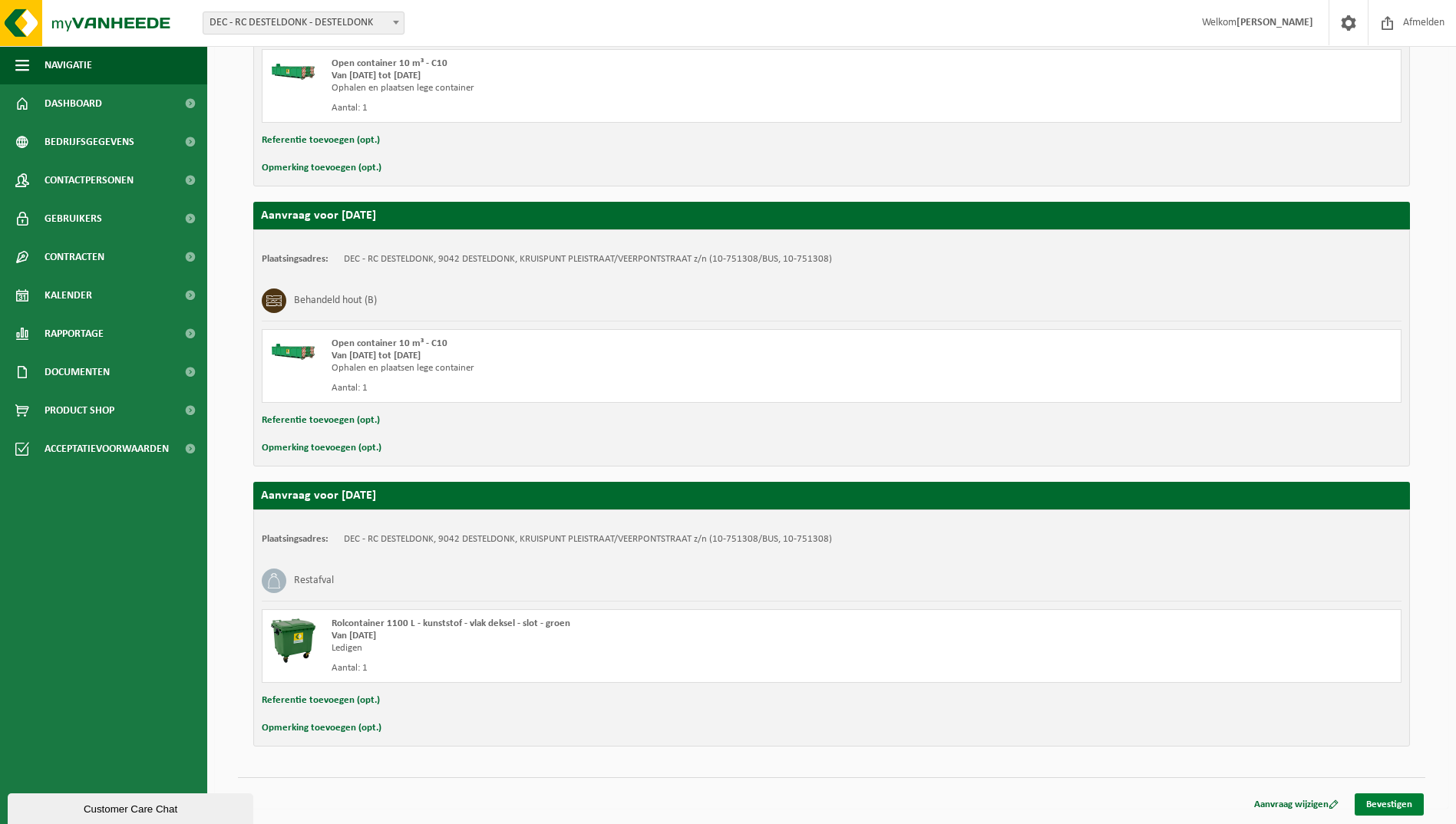
click at [1374, 809] on link "Bevestigen" at bounding box center [1389, 804] width 69 height 22
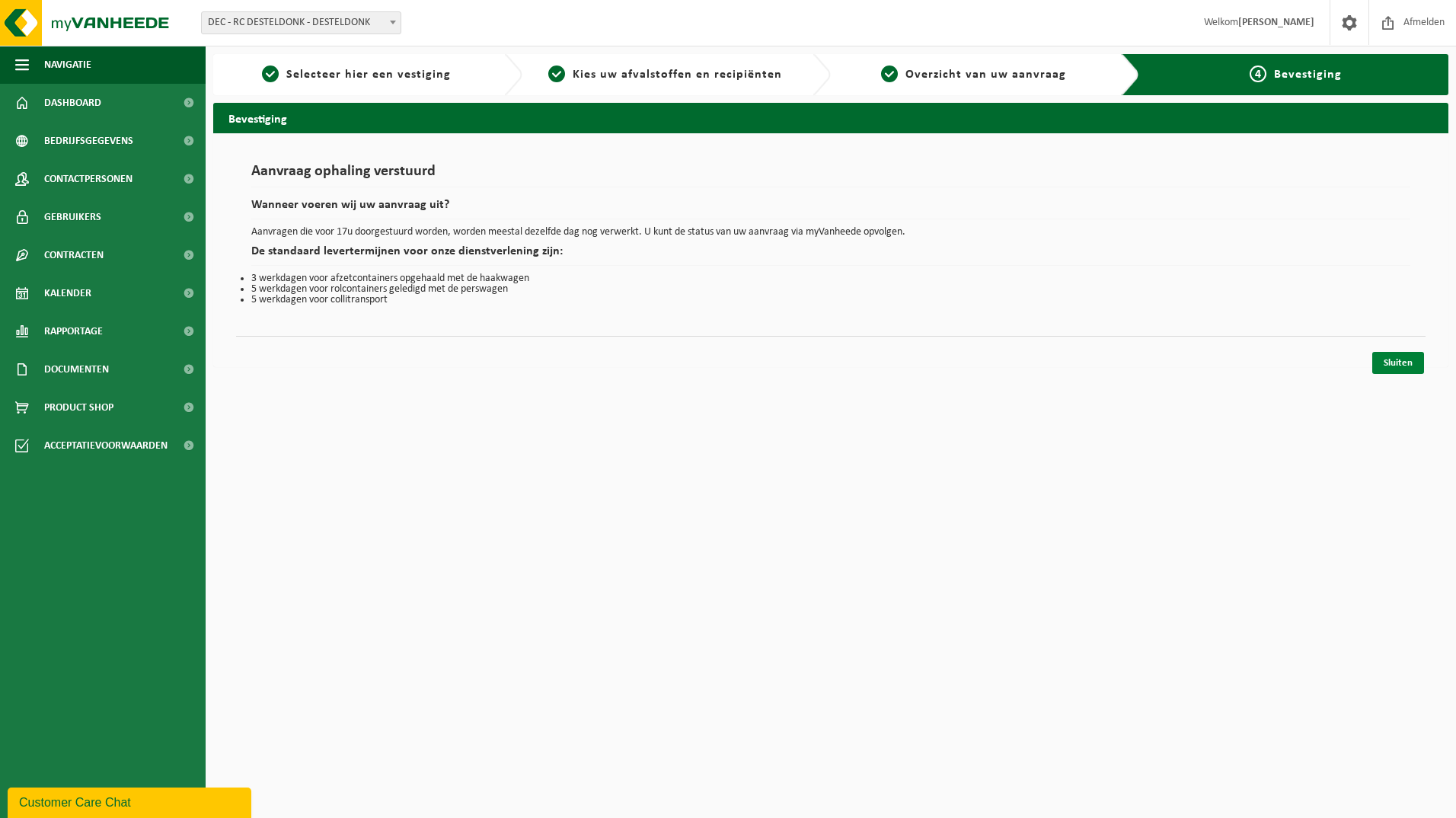
click at [1382, 357] on link "Sluiten" at bounding box center [1398, 363] width 52 height 22
